Goal: Book appointment/travel/reservation

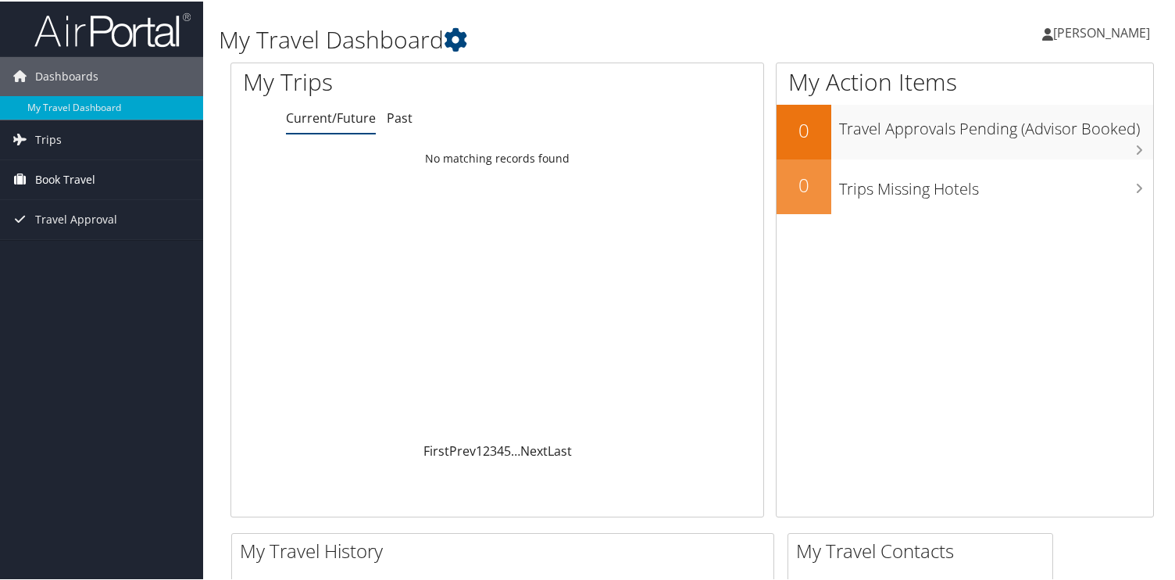
click at [114, 170] on link "Book Travel" at bounding box center [101, 178] width 203 height 39
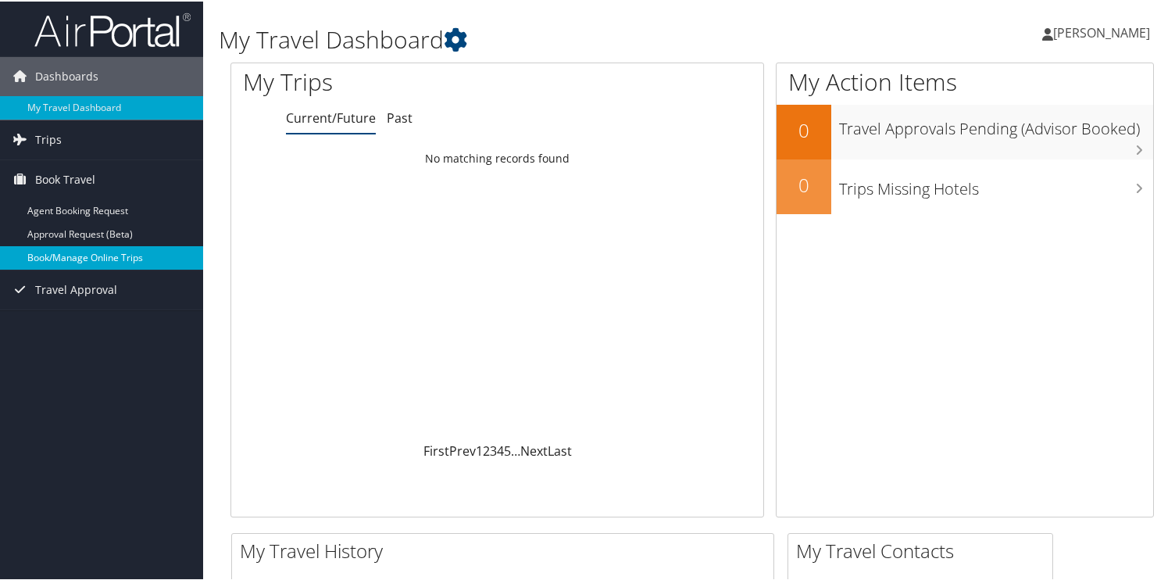
click at [106, 261] on link "Book/Manage Online Trips" at bounding box center [101, 256] width 203 height 23
